Goal: Task Accomplishment & Management: Use online tool/utility

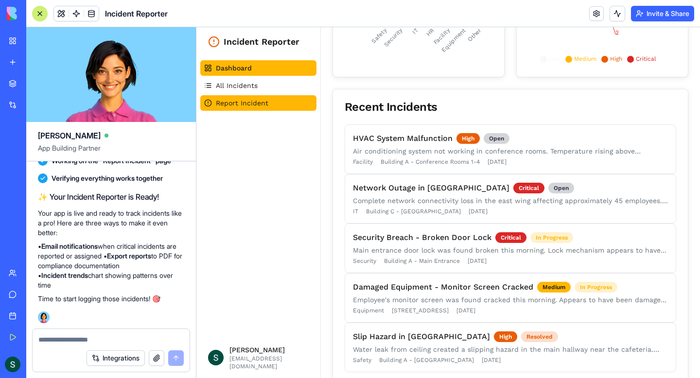
scroll to position [310, 0]
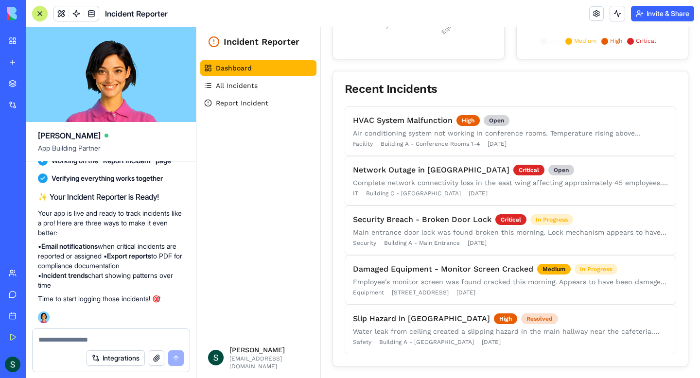
click at [12, 87] on link "Marketplace" at bounding box center [22, 83] width 39 height 19
click at [36, 147] on div "Untitled App" at bounding box center [22, 152] width 27 height 10
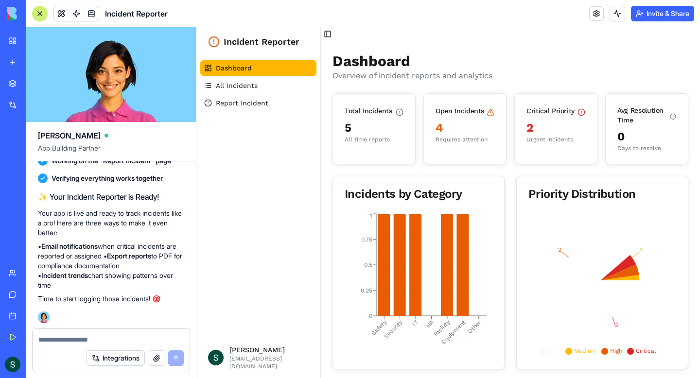
click at [270, 94] on ul "Dashboard All Incidents Report Incident" at bounding box center [258, 85] width 116 height 51
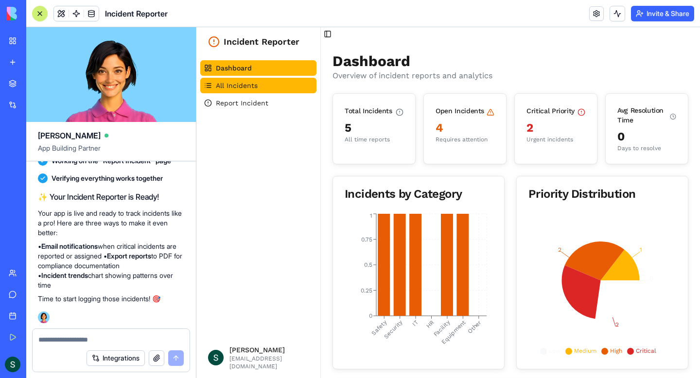
click at [252, 88] on span "All Incidents" at bounding box center [237, 86] width 42 height 10
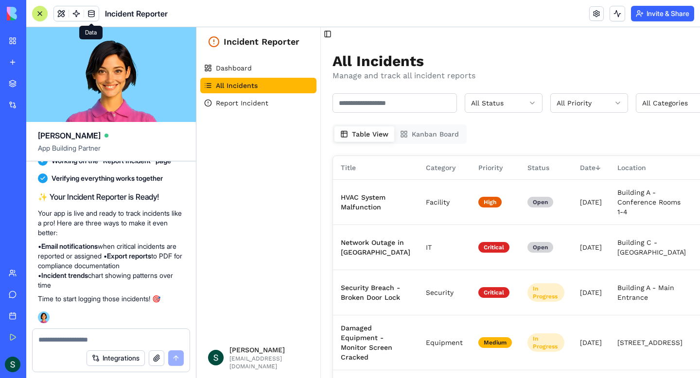
click at [91, 12] on span at bounding box center [91, 13] width 27 height 27
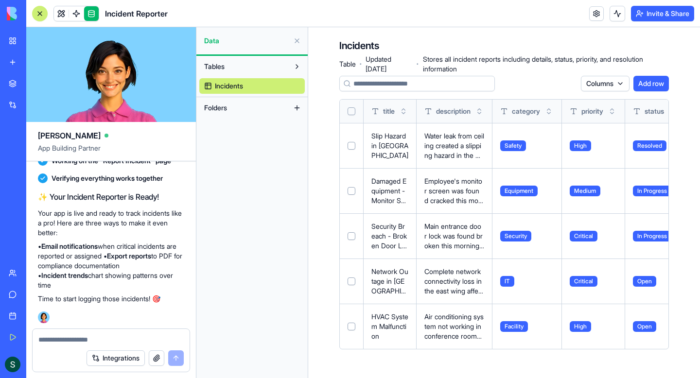
click at [615, 82] on html "My Workspace New app Marketplace Integrations Recent Incident Reporter AI Logo …" at bounding box center [350, 189] width 700 height 378
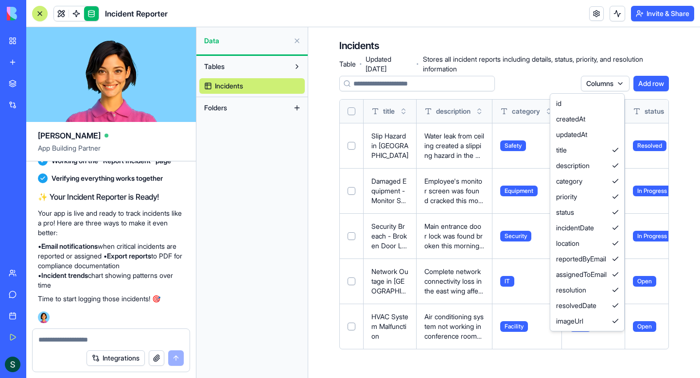
click at [514, 89] on html "My Workspace New app Marketplace Integrations Recent Incident Reporter AI Logo …" at bounding box center [350, 189] width 700 height 378
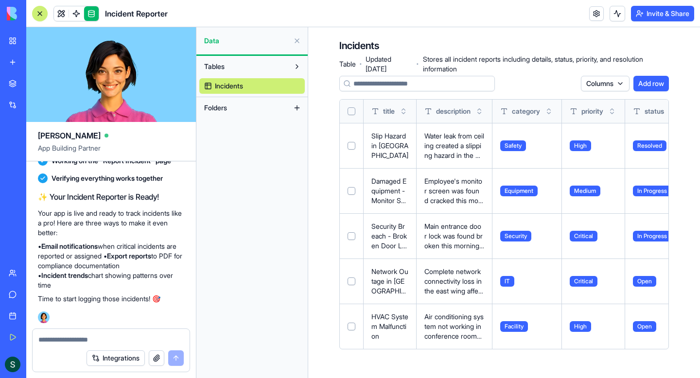
click at [243, 84] on span "Incidents" at bounding box center [229, 86] width 28 height 10
click at [293, 66] on button at bounding box center [297, 67] width 16 height 16
click at [295, 68] on button at bounding box center [297, 67] width 16 height 16
click at [292, 85] on link "Incidents" at bounding box center [251, 86] width 105 height 16
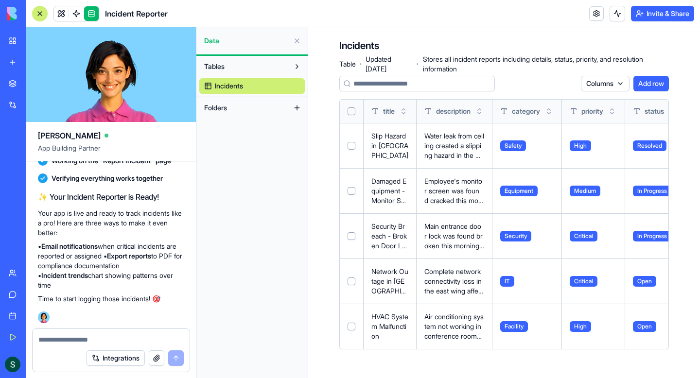
click at [39, 16] on div at bounding box center [40, 14] width 8 height 8
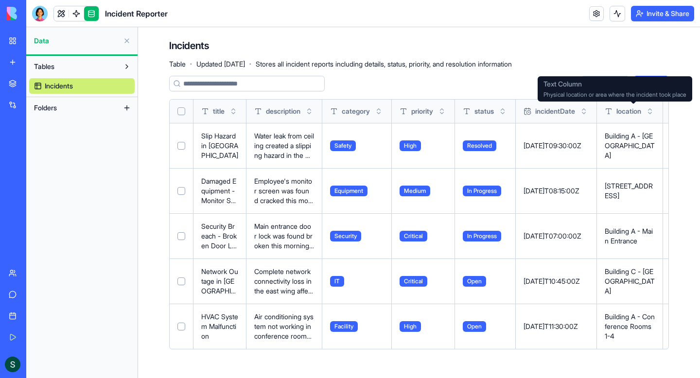
click at [655, 112] on button "Toggle sort" at bounding box center [650, 111] width 10 height 10
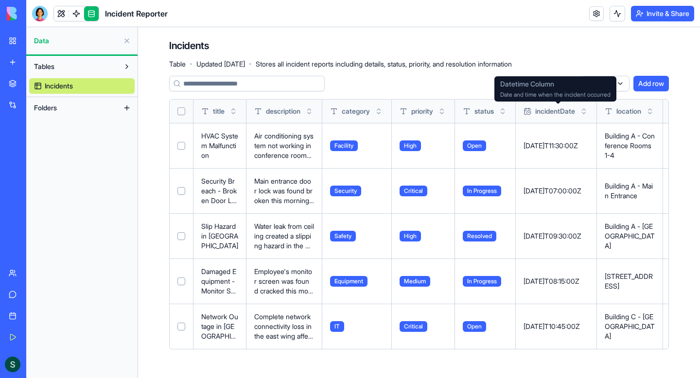
click at [574, 112] on span "incidentDate" at bounding box center [555, 111] width 40 height 10
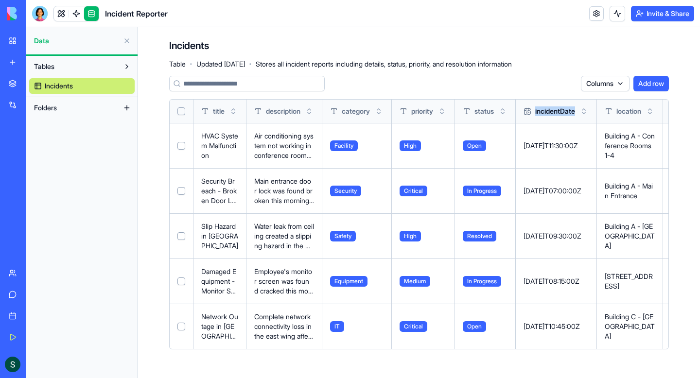
click at [589, 111] on button "Toggle sort" at bounding box center [584, 111] width 10 height 10
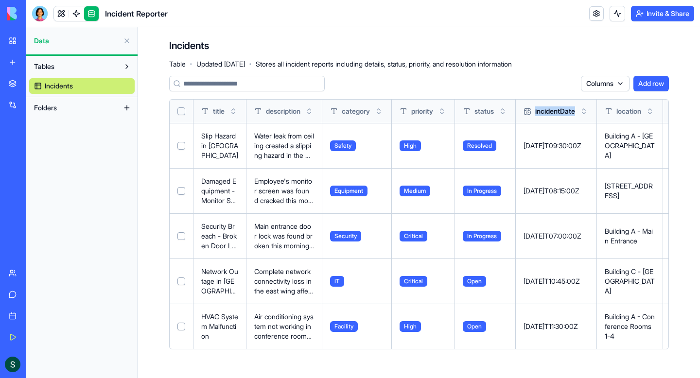
click at [589, 108] on button "Toggle sort" at bounding box center [584, 111] width 10 height 10
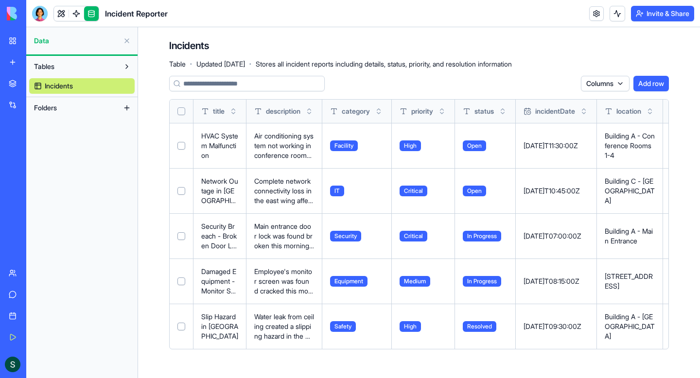
drag, startPoint x: 537, startPoint y: 112, endPoint x: 531, endPoint y: 111, distance: 6.5
click at [531, 111] on icon at bounding box center [527, 111] width 8 height 8
click at [544, 112] on span "incidentDate" at bounding box center [555, 111] width 40 height 10
click at [545, 112] on span "incidentDate" at bounding box center [555, 111] width 40 height 10
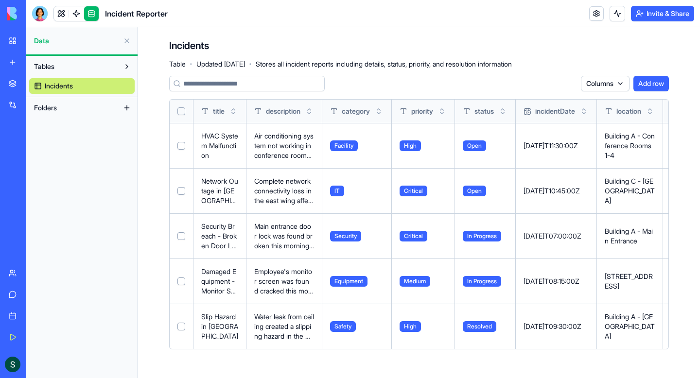
click at [629, 81] on div "Columns Add row" at bounding box center [625, 84] width 88 height 16
click at [616, 86] on html "My Workspace New app Marketplace Integrations Recent Incident Reporter AI Logo …" at bounding box center [350, 189] width 700 height 378
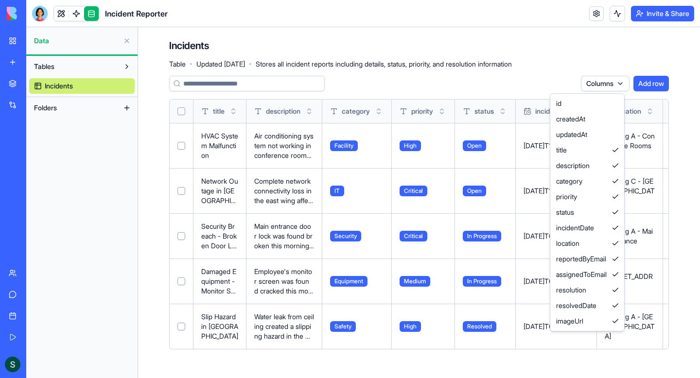
click at [591, 18] on html "My Workspace New app Marketplace Integrations Recent Incident Reporter AI Logo …" at bounding box center [350, 189] width 700 height 378
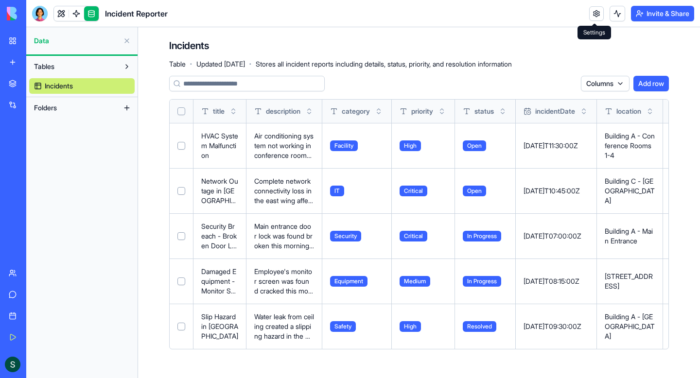
click at [591, 18] on link at bounding box center [596, 13] width 15 height 15
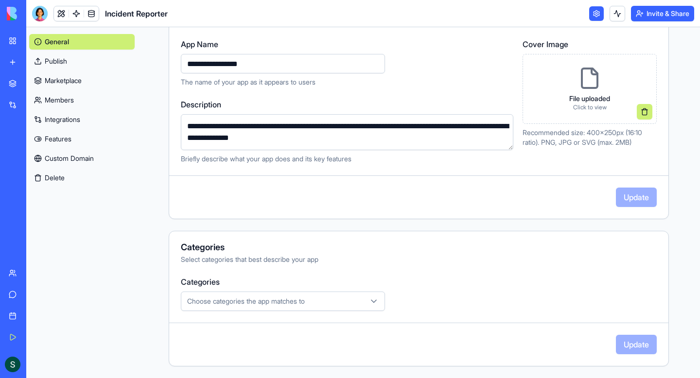
scroll to position [213, 0]
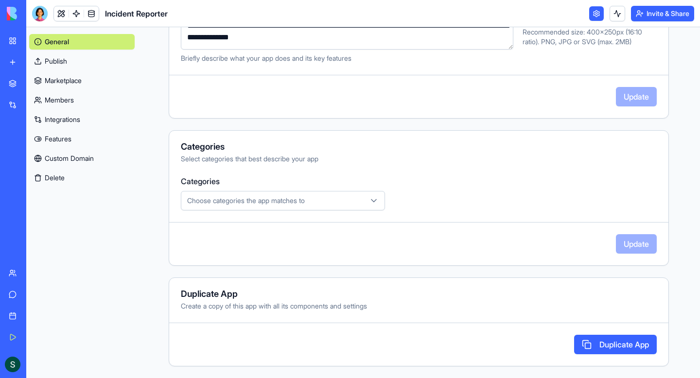
click at [154, 45] on div "**********" at bounding box center [419, 96] width 562 height 564
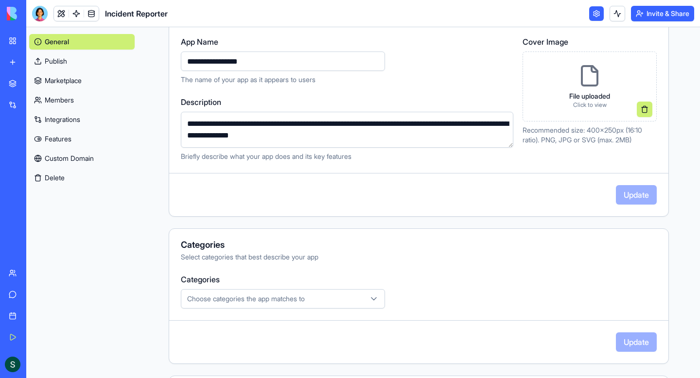
scroll to position [112, 0]
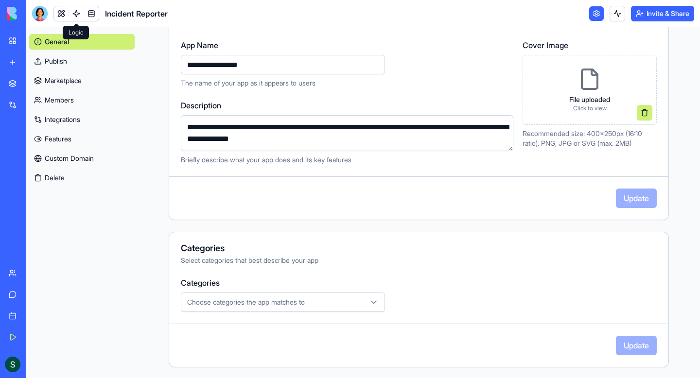
click at [73, 12] on link at bounding box center [76, 13] width 15 height 15
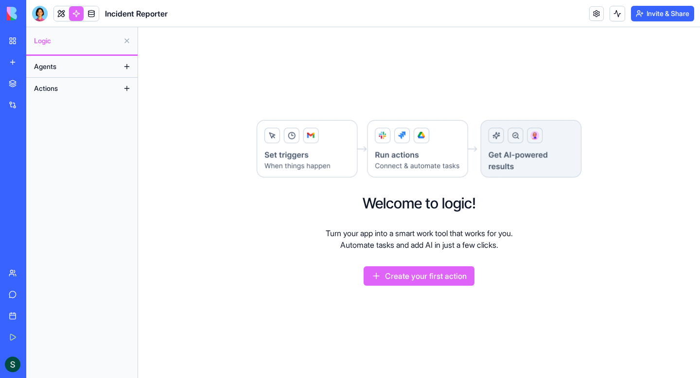
click at [91, 14] on link at bounding box center [91, 13] width 15 height 15
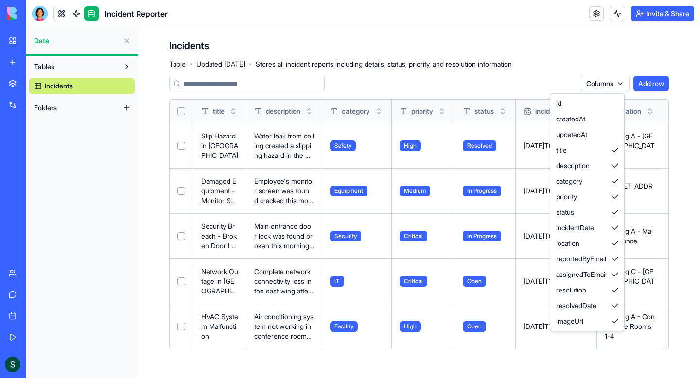
click at [612, 84] on html "My Workspace New app Marketplace Integrations Recent Incident Reporter AI Logo …" at bounding box center [350, 189] width 700 height 378
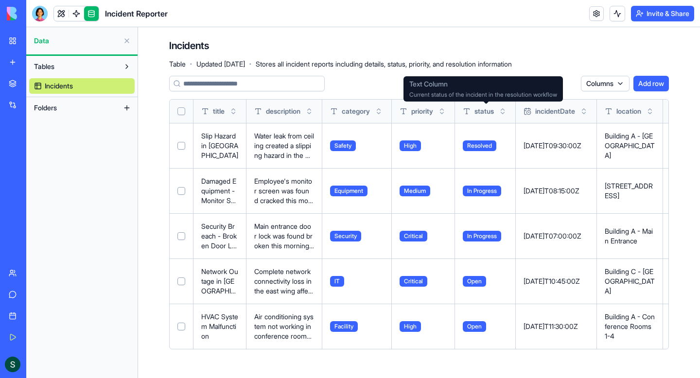
click at [504, 152] on td "Resolved" at bounding box center [485, 145] width 61 height 45
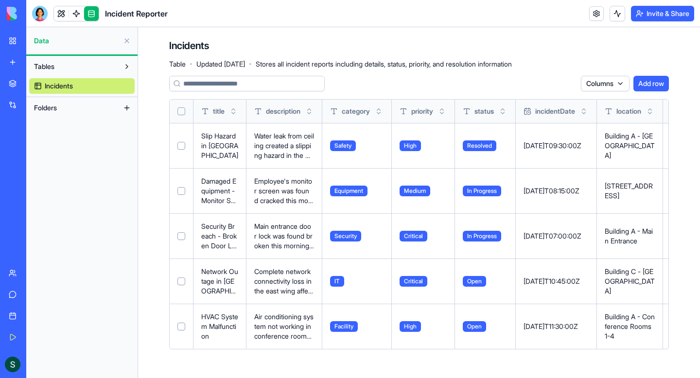
click at [0, 0] on button at bounding box center [0, 0] width 0 height 0
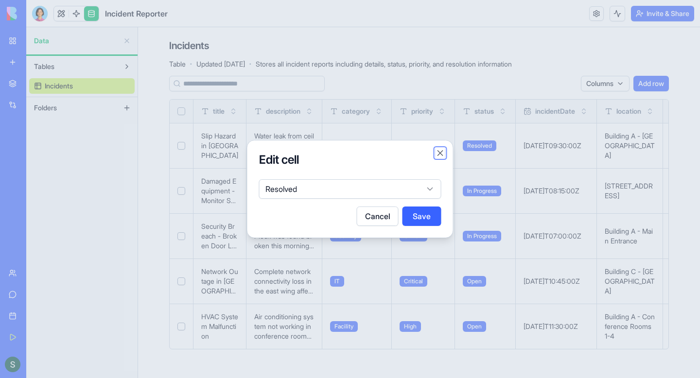
click at [444, 152] on button "Close" at bounding box center [440, 153] width 10 height 10
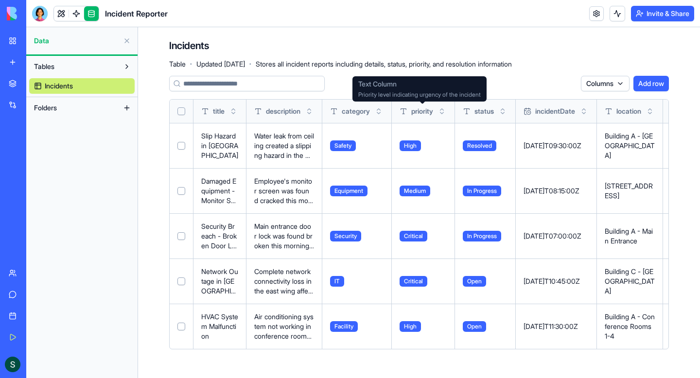
click at [431, 113] on span "priority" at bounding box center [422, 111] width 22 height 10
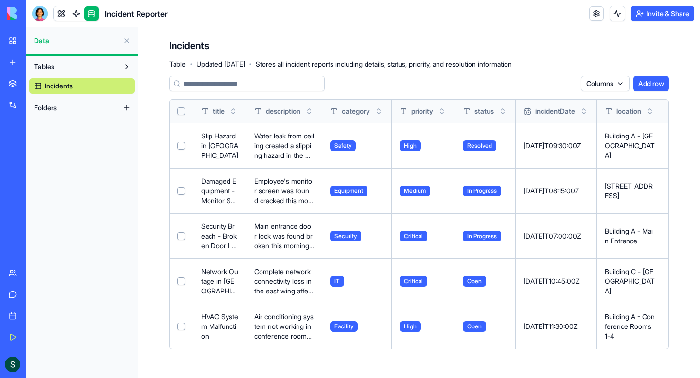
click at [185, 111] on th at bounding box center [182, 111] width 24 height 23
click at [182, 113] on button "Select all" at bounding box center [181, 111] width 8 height 8
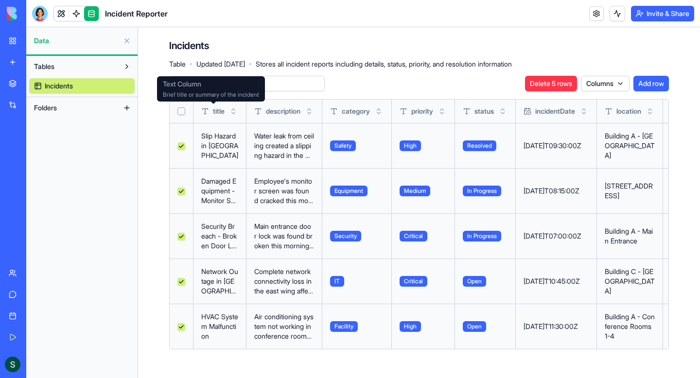
click at [226, 110] on div "title" at bounding box center [219, 111] width 37 height 23
click at [208, 116] on div "title" at bounding box center [212, 111] width 23 height 10
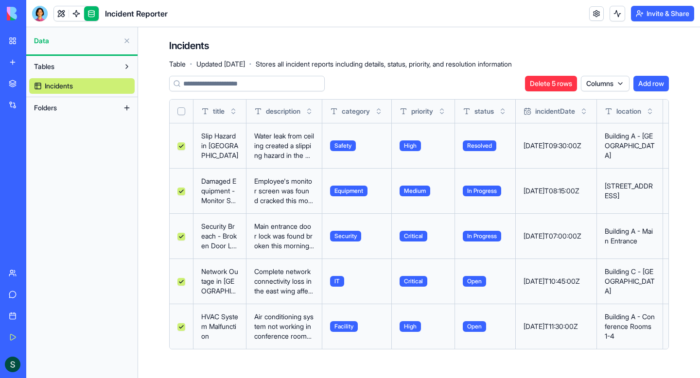
click at [225, 149] on p "Slip Hazard in [GEOGRAPHIC_DATA]" at bounding box center [219, 145] width 37 height 29
click at [0, 0] on button at bounding box center [0, 0] width 0 height 0
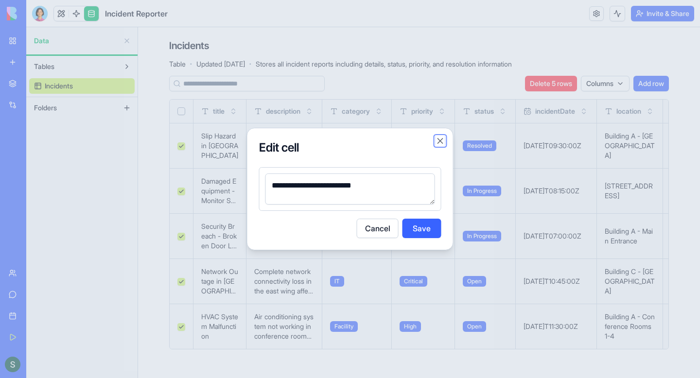
click at [438, 141] on button "Close" at bounding box center [440, 141] width 10 height 10
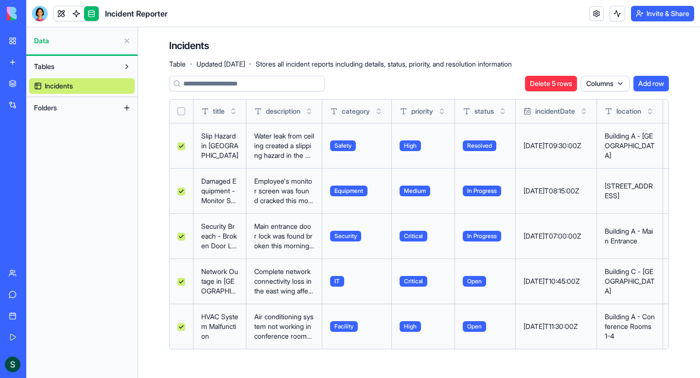
click at [163, 158] on div "Incidents Table · Updated [DATE] · Stores all incident reports including detail…" at bounding box center [419, 198] width 562 height 342
click at [58, 14] on link at bounding box center [61, 13] width 15 height 15
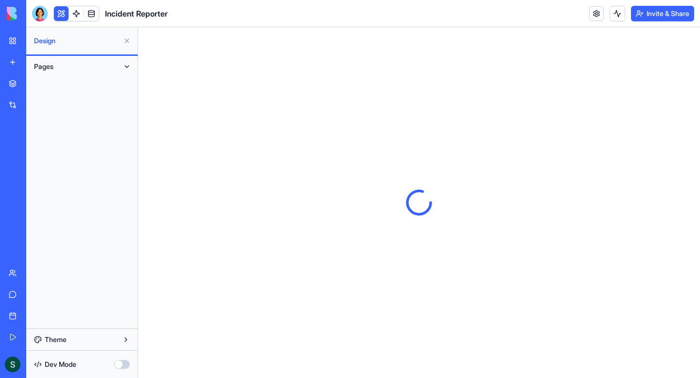
click at [80, 83] on div "Pages" at bounding box center [81, 192] width 111 height 273
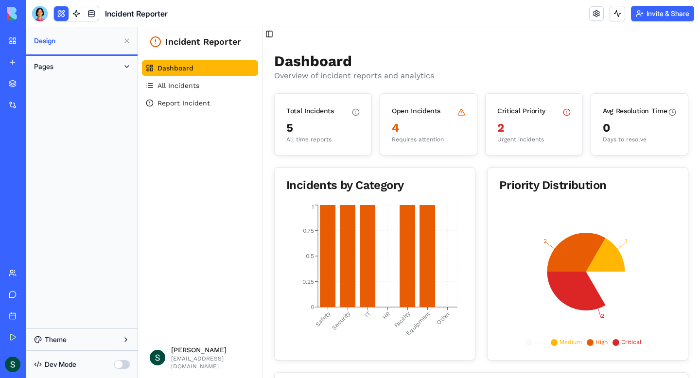
click at [180, 76] on ul "Dashboard All Incidents Report Incident" at bounding box center [200, 85] width 116 height 51
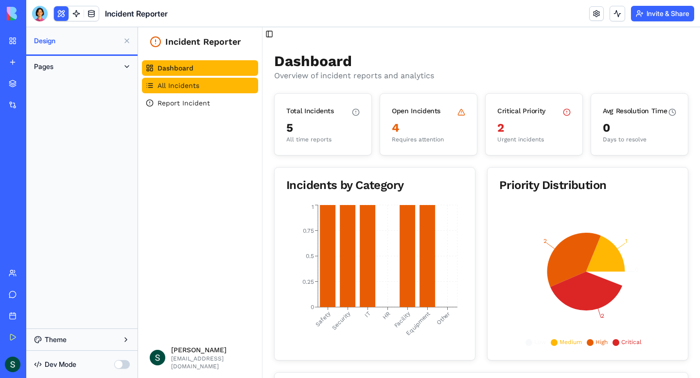
click at [176, 88] on span "All Incidents" at bounding box center [178, 86] width 42 height 10
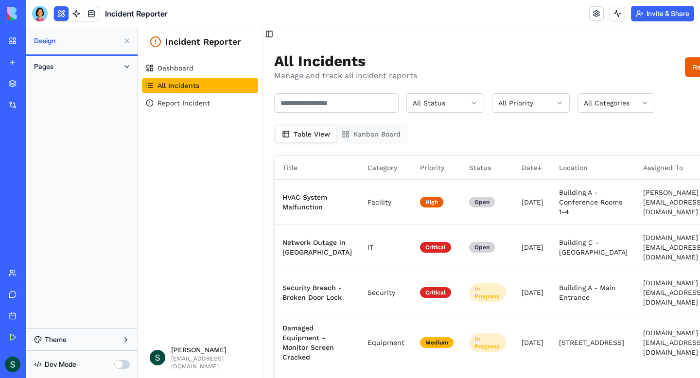
click at [127, 364] on button "button" at bounding box center [122, 364] width 16 height 9
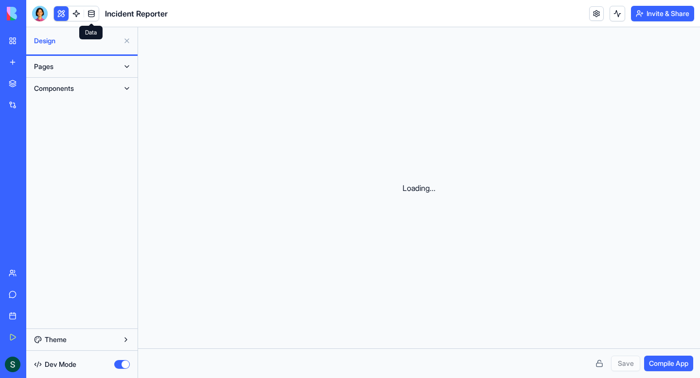
click at [86, 16] on link at bounding box center [91, 13] width 15 height 15
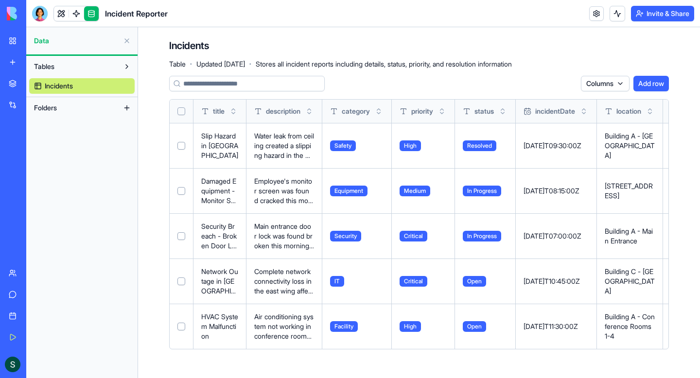
click at [655, 154] on p "Building A - [GEOGRAPHIC_DATA]" at bounding box center [630, 145] width 50 height 29
drag, startPoint x: 660, startPoint y: 152, endPoint x: 678, endPoint y: 147, distance: 18.8
click at [671, 149] on div "Incidents Table · Updated [DATE] · Stores all incident reports including detail…" at bounding box center [419, 198] width 562 height 342
click at [678, 146] on div "Incidents Table · Updated [DATE] · Stores all incident reports including detail…" at bounding box center [419, 198] width 562 height 342
drag, startPoint x: 691, startPoint y: 93, endPoint x: 675, endPoint y: 97, distance: 16.0
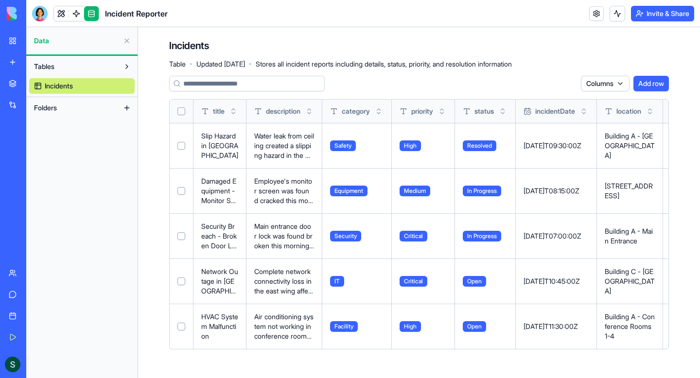
click at [691, 93] on div "Incidents Table · Updated [DATE] · Stores all incident reports including detail…" at bounding box center [419, 198] width 562 height 342
drag, startPoint x: 663, startPoint y: 102, endPoint x: 632, endPoint y: 90, distance: 33.2
click at [653, 104] on div "location" at bounding box center [630, 111] width 50 height 23
click at [128, 69] on button at bounding box center [127, 67] width 16 height 16
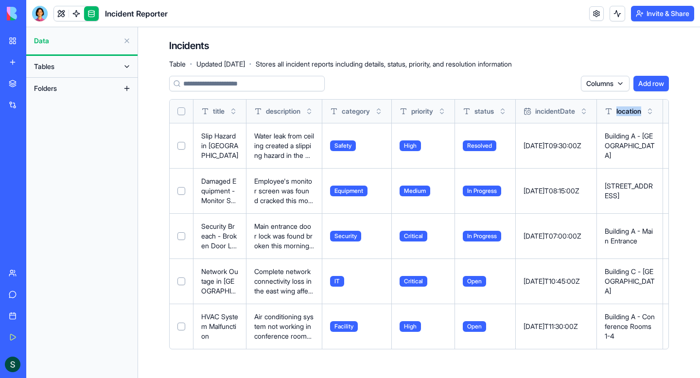
click at [127, 89] on button at bounding box center [127, 89] width 16 height 16
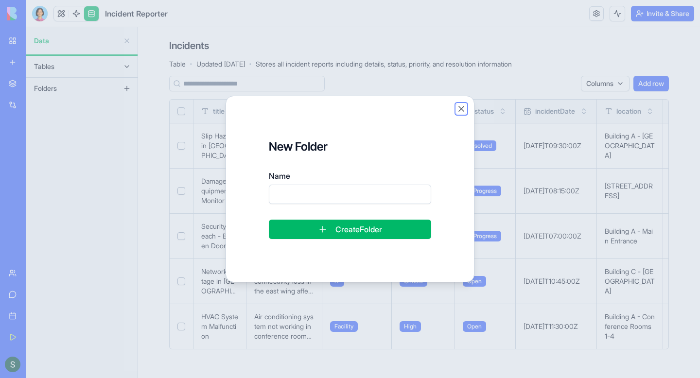
click at [457, 109] on button "Close" at bounding box center [461, 109] width 10 height 10
